Goal: Find specific page/section: Find specific page/section

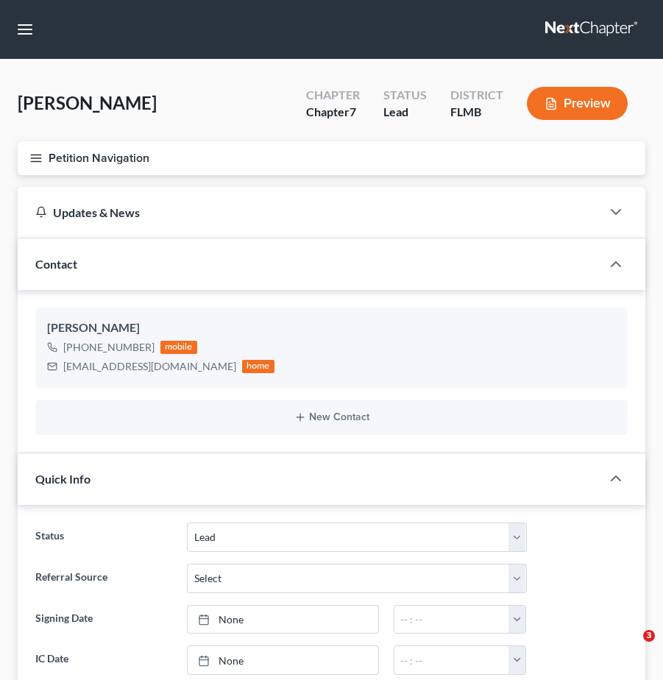
select select "4"
click at [578, 25] on link at bounding box center [592, 29] width 94 height 26
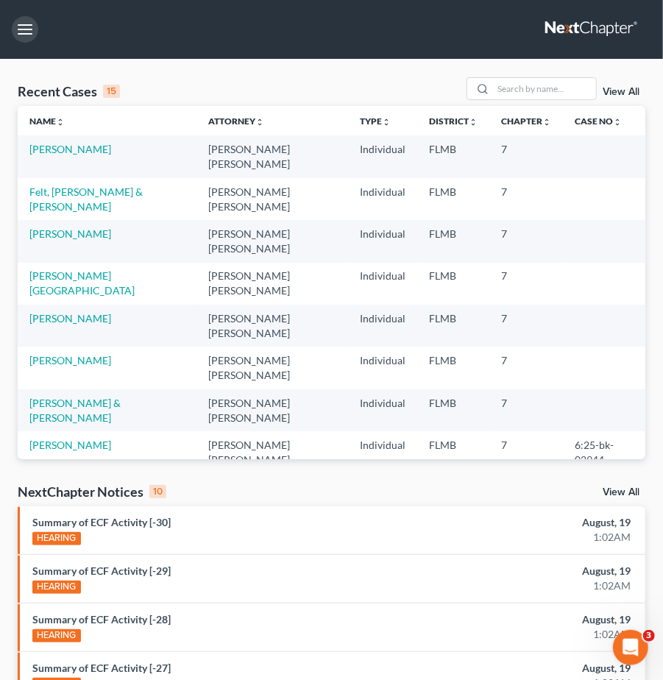
click at [25, 30] on button "button" at bounding box center [25, 29] width 26 height 26
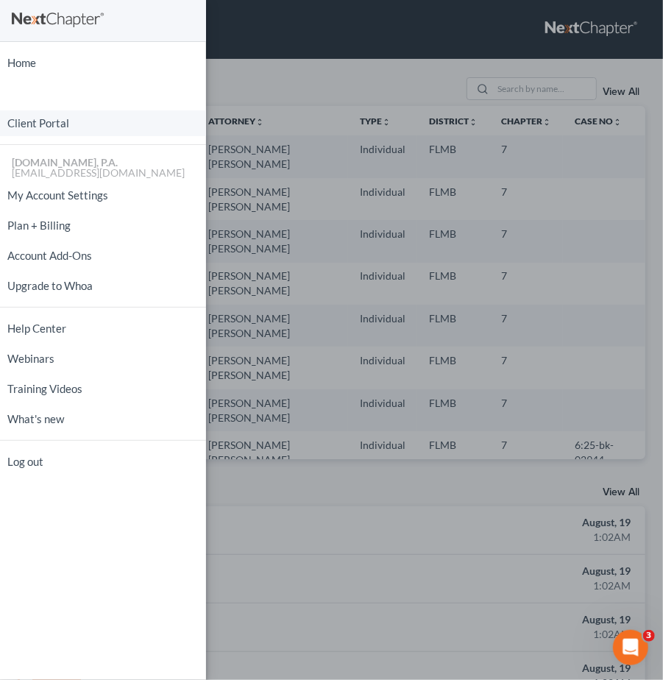
click at [29, 123] on link "Client Portal" at bounding box center [103, 123] width 206 height 26
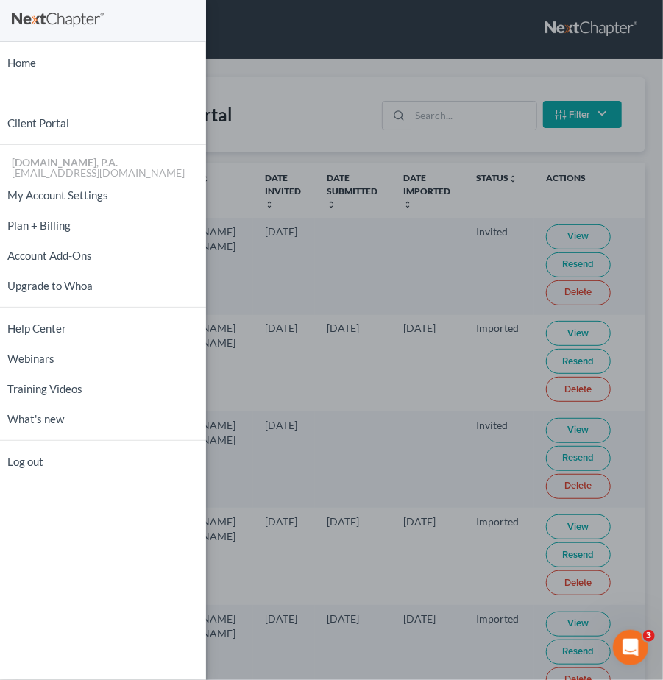
click at [316, 90] on div "Home New Case Client Portal [DOMAIN_NAME], P.A. [EMAIL_ADDRESS][DOMAIN_NAME] My…" at bounding box center [331, 340] width 663 height 680
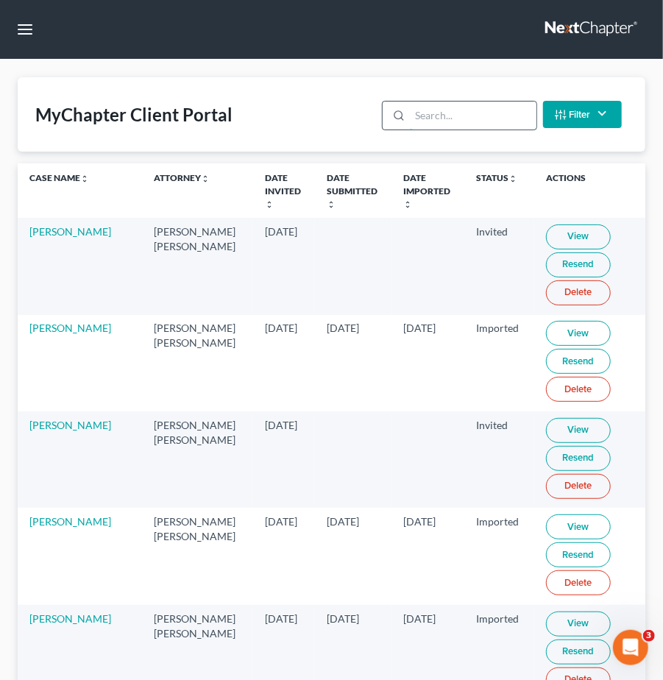
click at [433, 111] on input "search" at bounding box center [473, 116] width 126 height 28
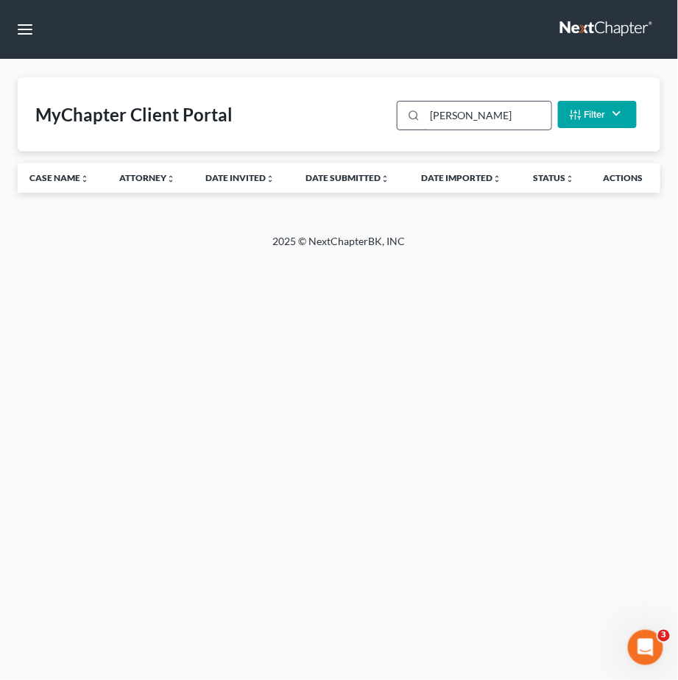
click at [448, 113] on input "[PERSON_NAME]" at bounding box center [488, 116] width 126 height 28
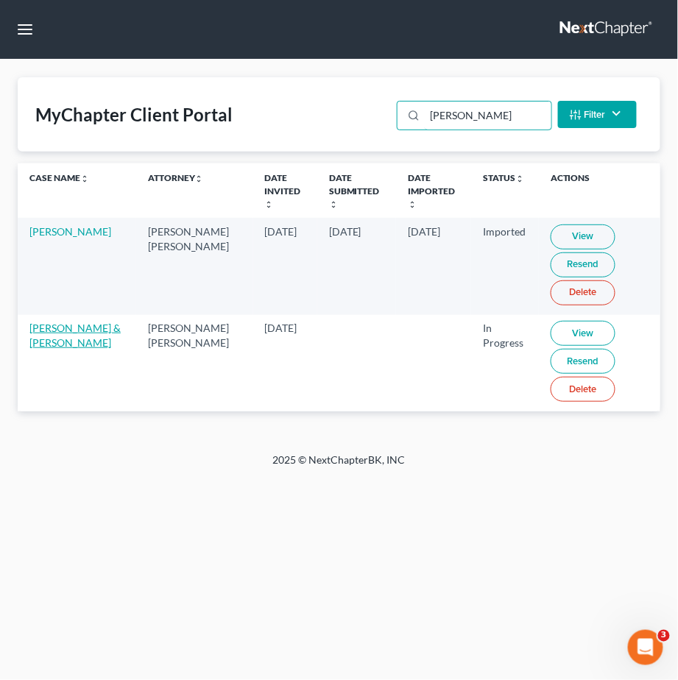
type input "[PERSON_NAME]"
click at [63, 330] on link "[PERSON_NAME] & [PERSON_NAME]" at bounding box center [74, 335] width 91 height 27
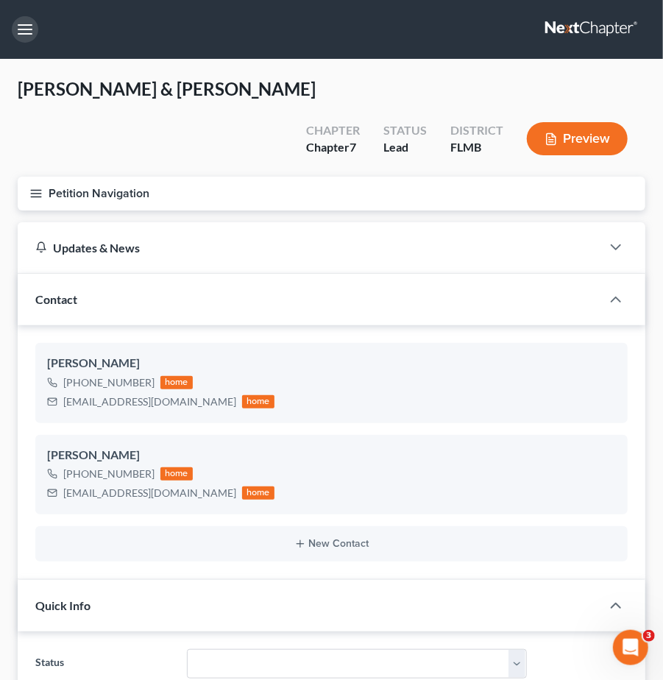
click at [24, 35] on button "button" at bounding box center [25, 29] width 26 height 26
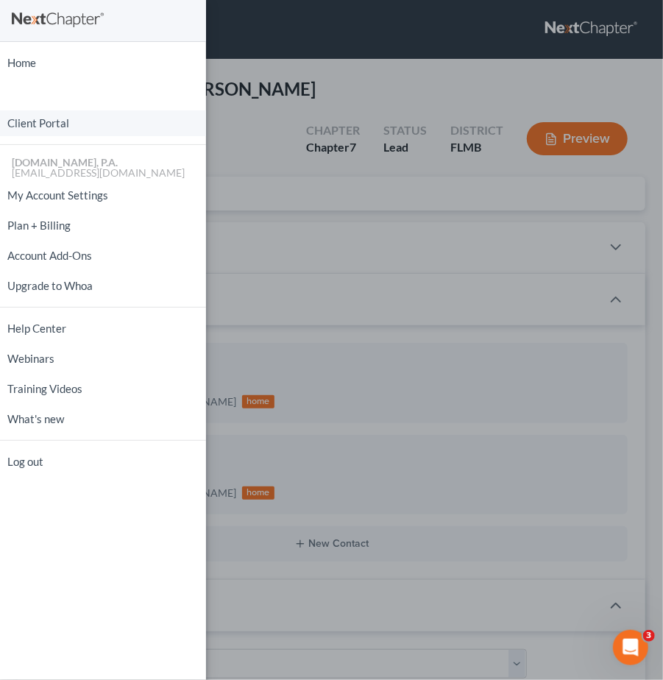
click at [45, 119] on link "Client Portal" at bounding box center [103, 123] width 206 height 26
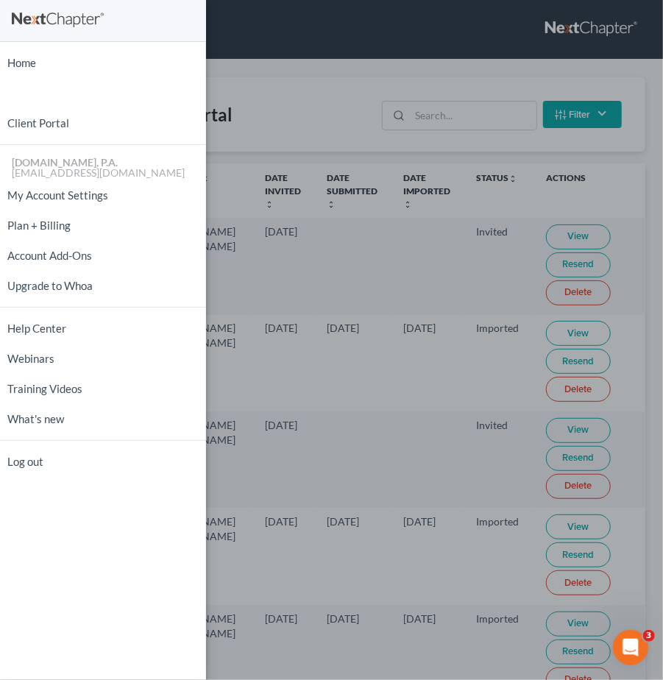
click at [341, 92] on div "Home New Case Client Portal [DOMAIN_NAME], P.A. [EMAIL_ADDRESS][DOMAIN_NAME] My…" at bounding box center [331, 340] width 663 height 680
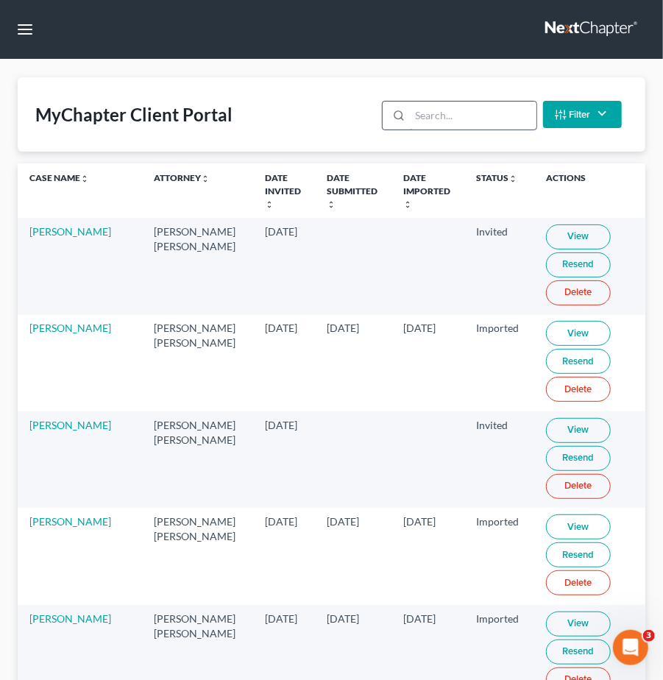
click at [425, 113] on input "search" at bounding box center [473, 116] width 126 height 28
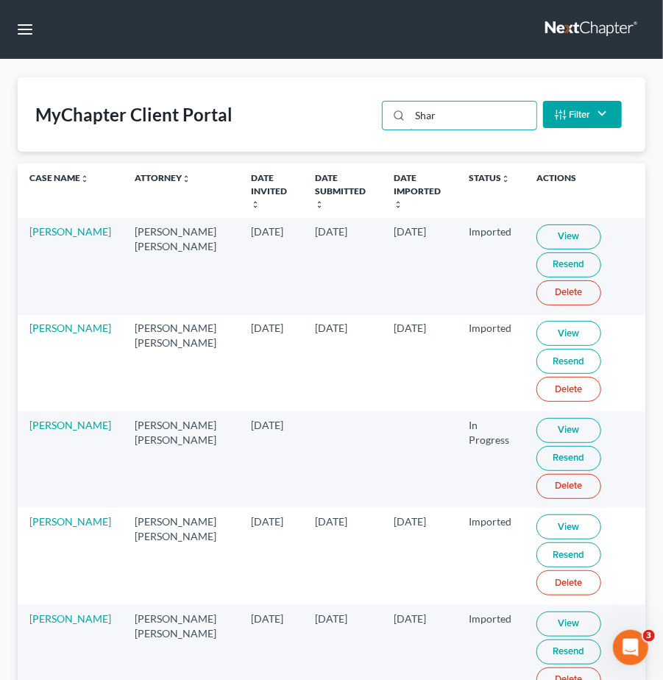
type input "Shar"
click at [542, 418] on link "View" at bounding box center [569, 430] width 65 height 25
